Goal: Navigation & Orientation: Find specific page/section

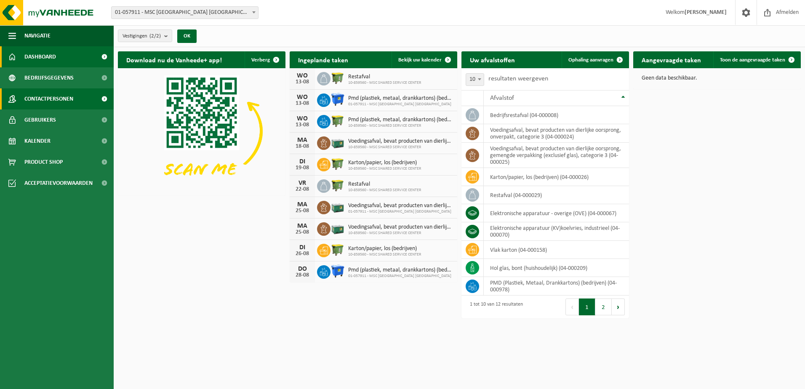
click at [32, 98] on span "Contactpersonen" at bounding box center [48, 98] width 49 height 21
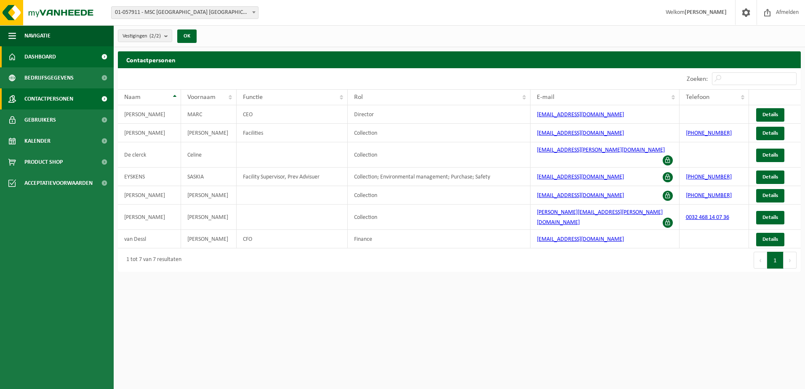
click at [50, 53] on span "Dashboard" at bounding box center [40, 56] width 32 height 21
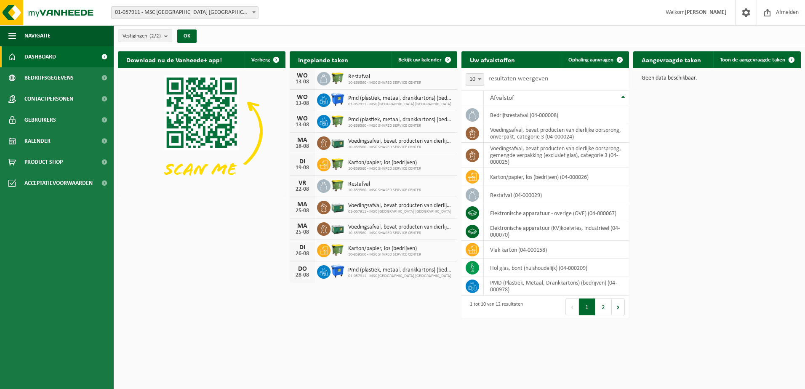
click at [160, 12] on span "01-057911 - MSC [GEOGRAPHIC_DATA] [GEOGRAPHIC_DATA] - [GEOGRAPHIC_DATA]" at bounding box center [185, 13] width 147 height 12
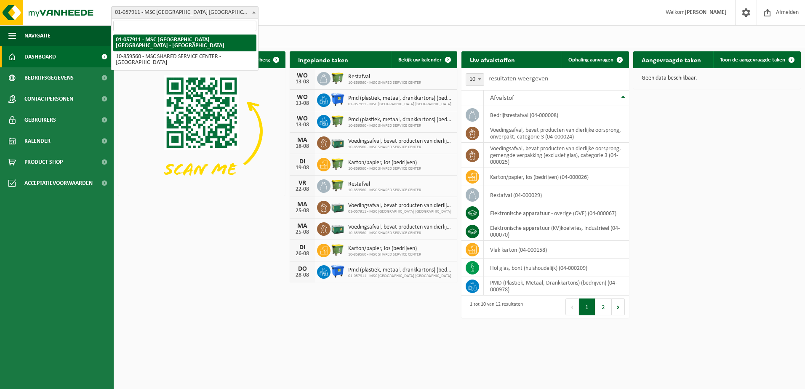
click at [160, 12] on span "01-057911 - MSC [GEOGRAPHIC_DATA] [GEOGRAPHIC_DATA] - [GEOGRAPHIC_DATA]" at bounding box center [185, 13] width 147 height 12
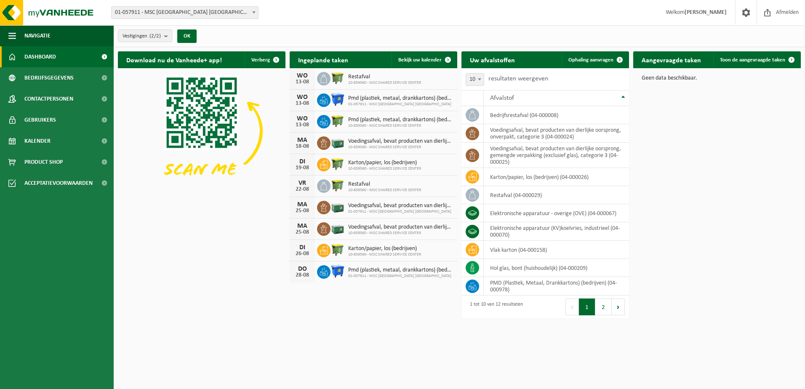
click at [185, 13] on span "01-057911 - MSC [GEOGRAPHIC_DATA] [GEOGRAPHIC_DATA] - [GEOGRAPHIC_DATA]" at bounding box center [185, 13] width 147 height 12
select select "99720"
